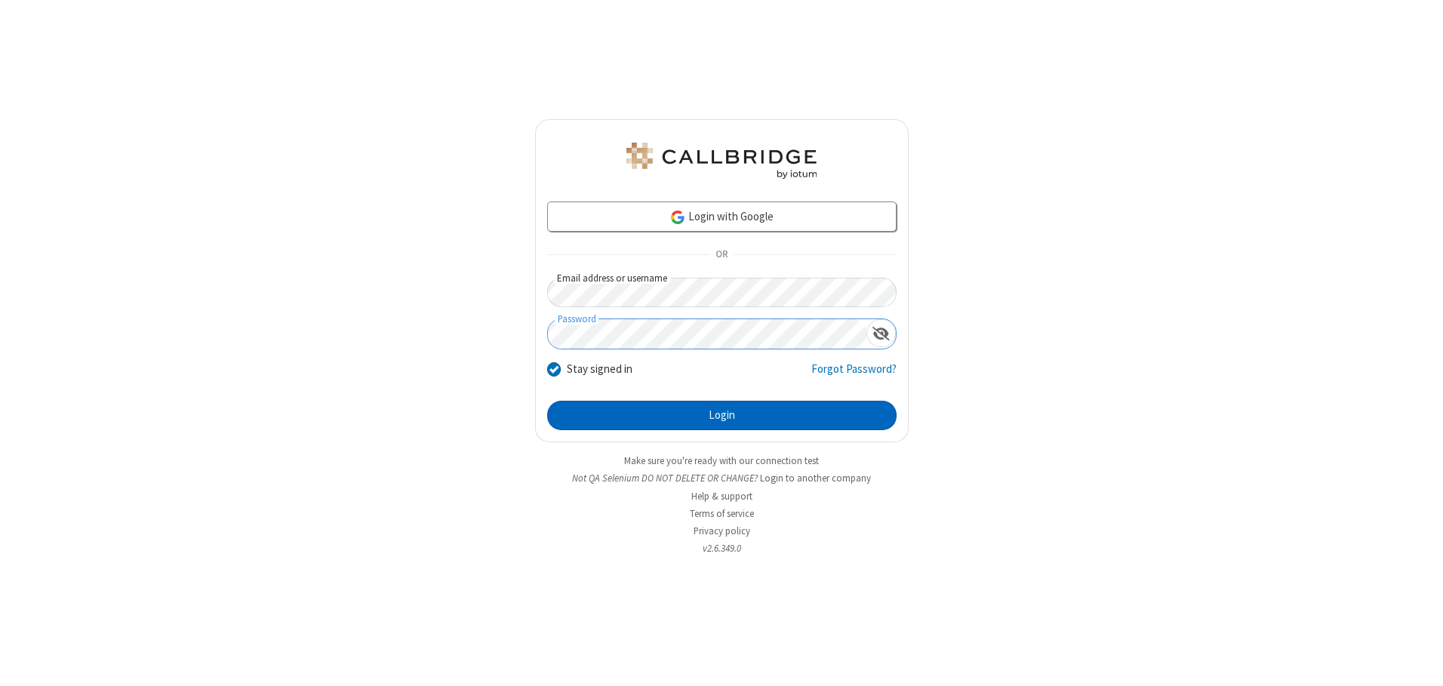
click at [721, 415] on button "Login" at bounding box center [721, 416] width 349 height 30
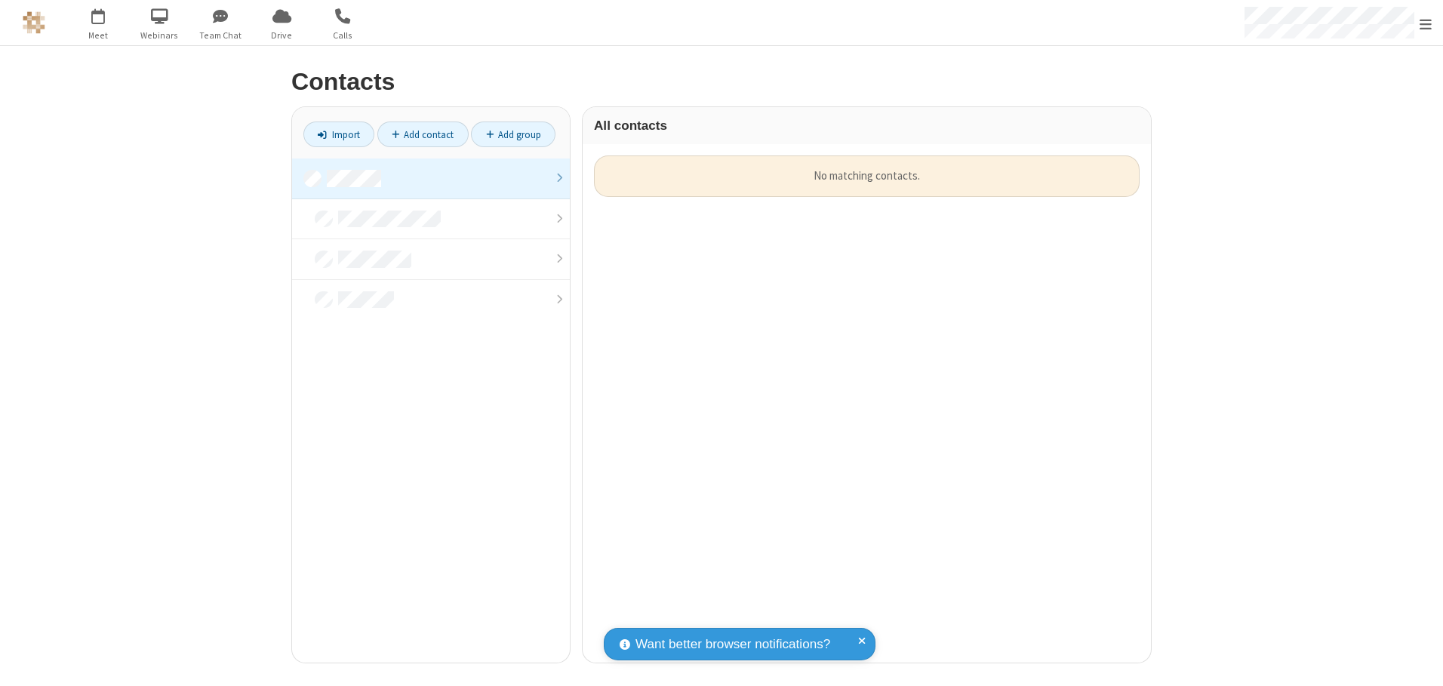
scroll to position [507, 557]
click at [431, 178] on link at bounding box center [431, 178] width 278 height 41
click at [423, 134] on link "Add contact" at bounding box center [422, 134] width 91 height 26
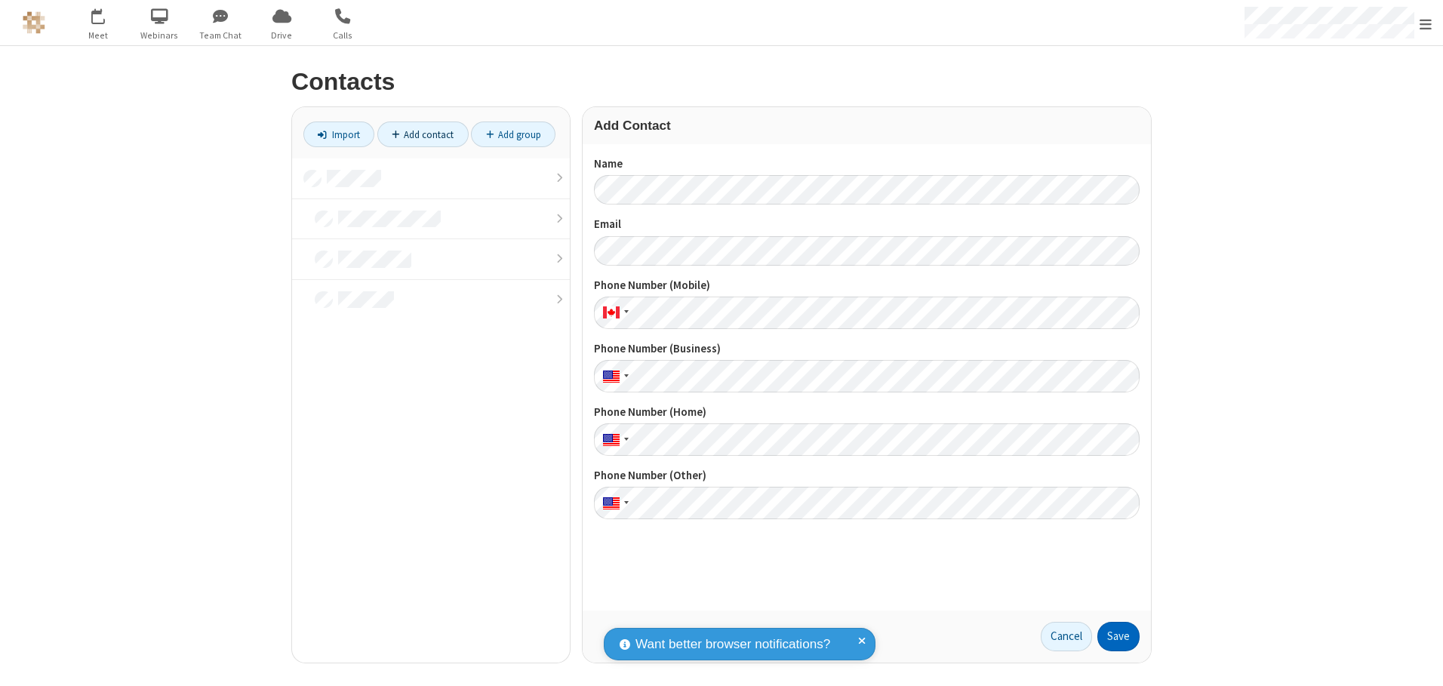
click at [1118, 636] on button "Save" at bounding box center [1118, 637] width 42 height 30
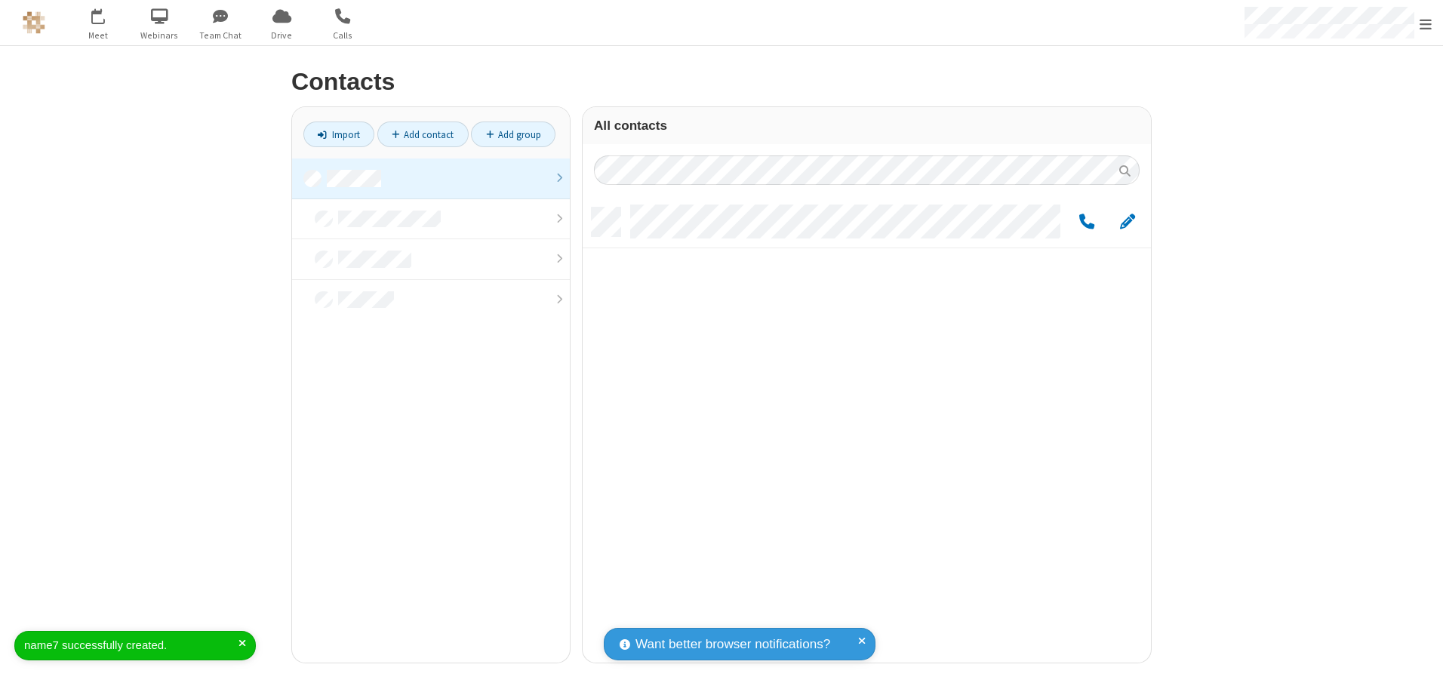
scroll to position [455, 557]
